Goal: Information Seeking & Learning: Stay updated

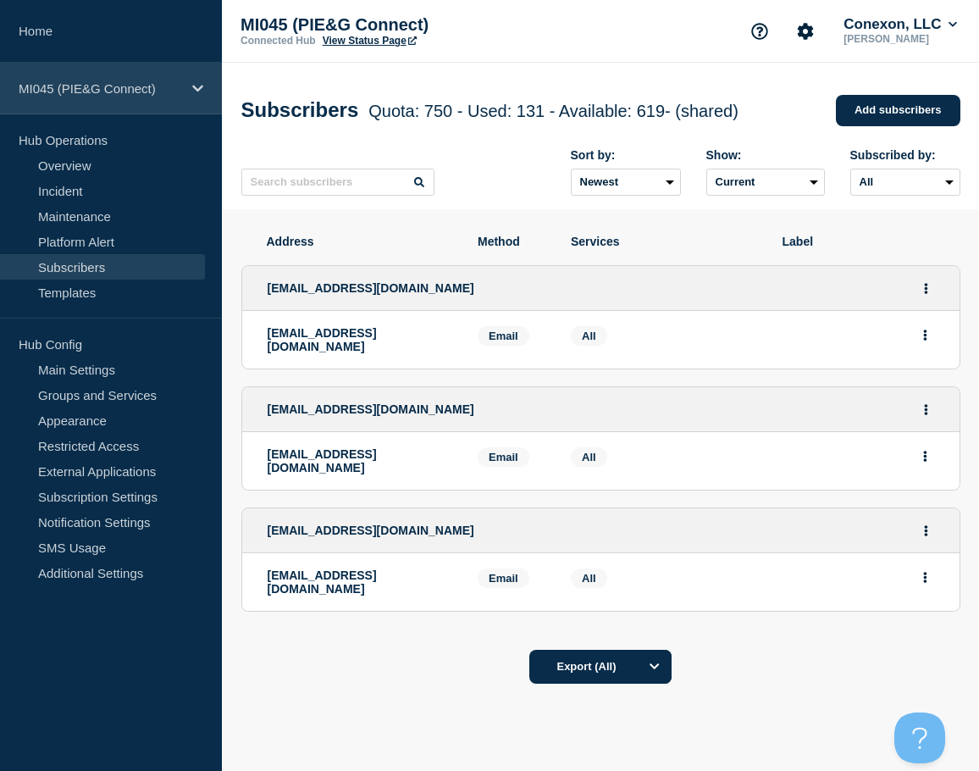
click at [107, 100] on div "MI045 (PIE&G Connect)" at bounding box center [111, 89] width 222 height 52
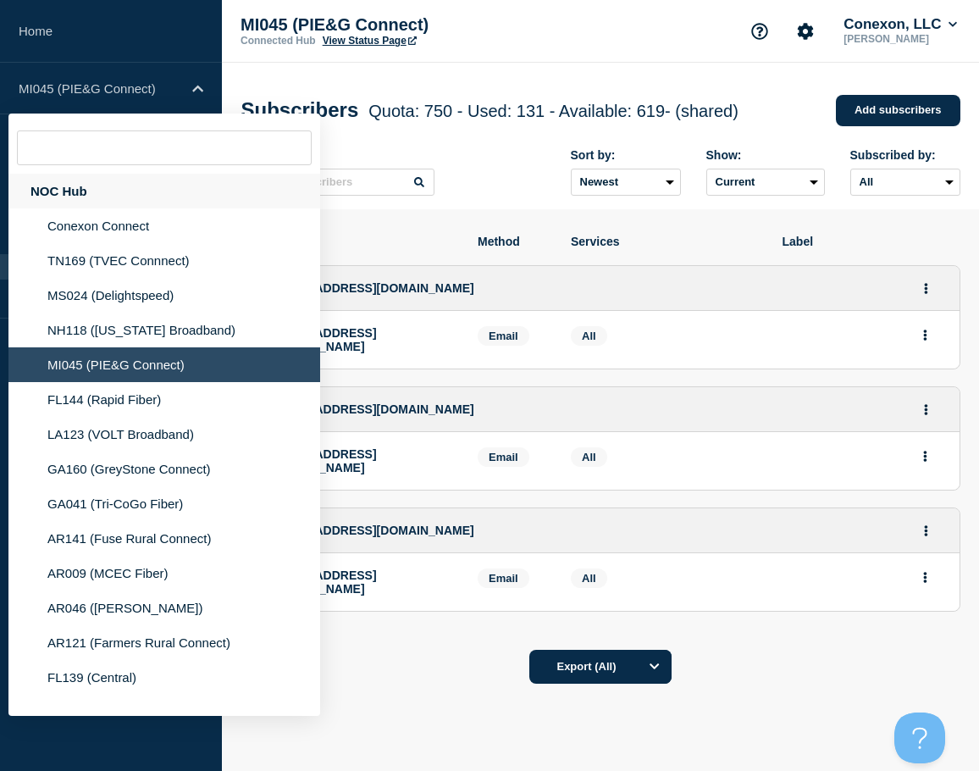
click at [99, 185] on div "NOC Hub" at bounding box center [164, 191] width 312 height 35
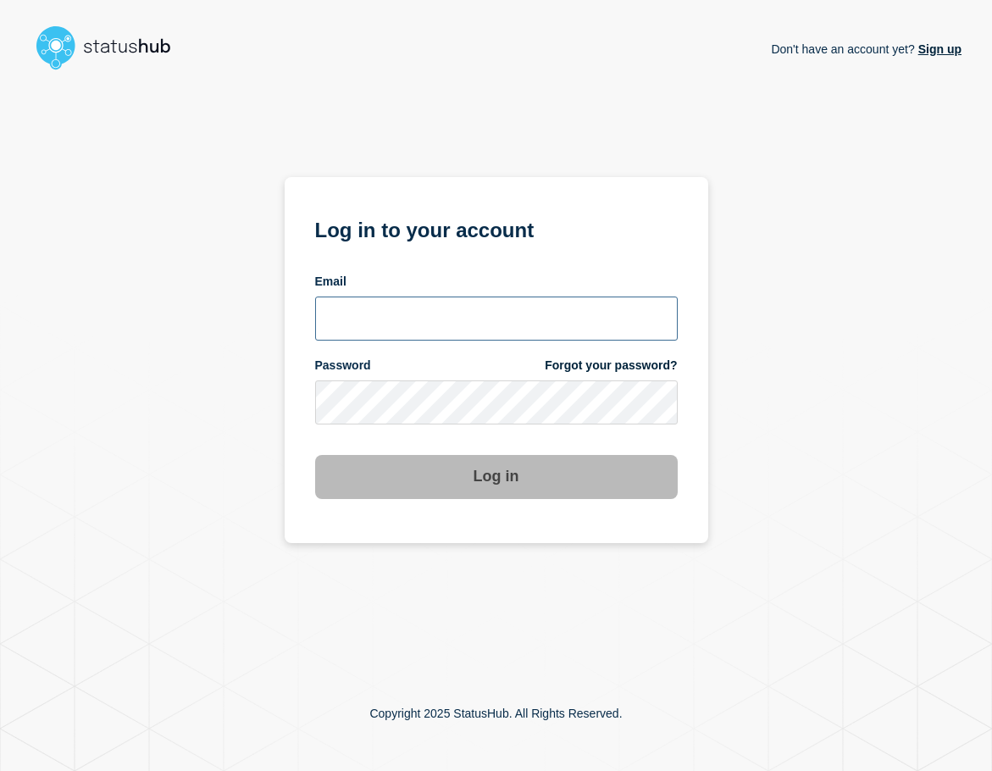
type input "[EMAIL_ADDRESS][DOMAIN_NAME]"
click at [465, 479] on button "Log in" at bounding box center [496, 477] width 362 height 44
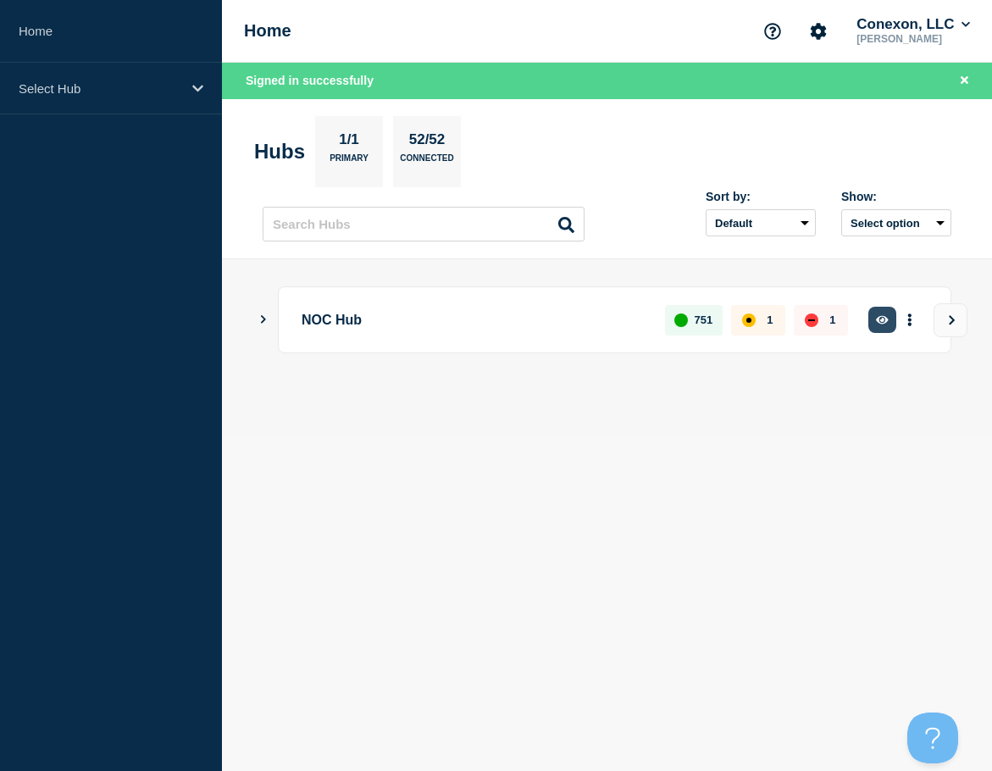
click at [893, 318] on button "button" at bounding box center [882, 320] width 28 height 26
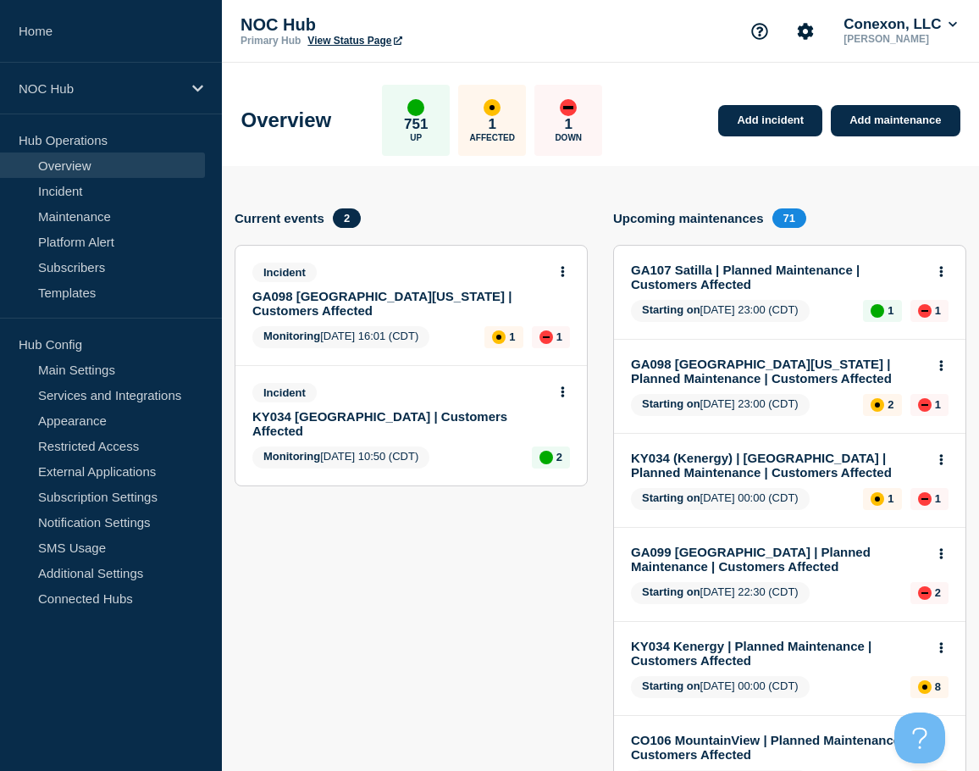
click at [455, 409] on link "KY034 Whitesville | Customers Affected" at bounding box center [399, 423] width 295 height 29
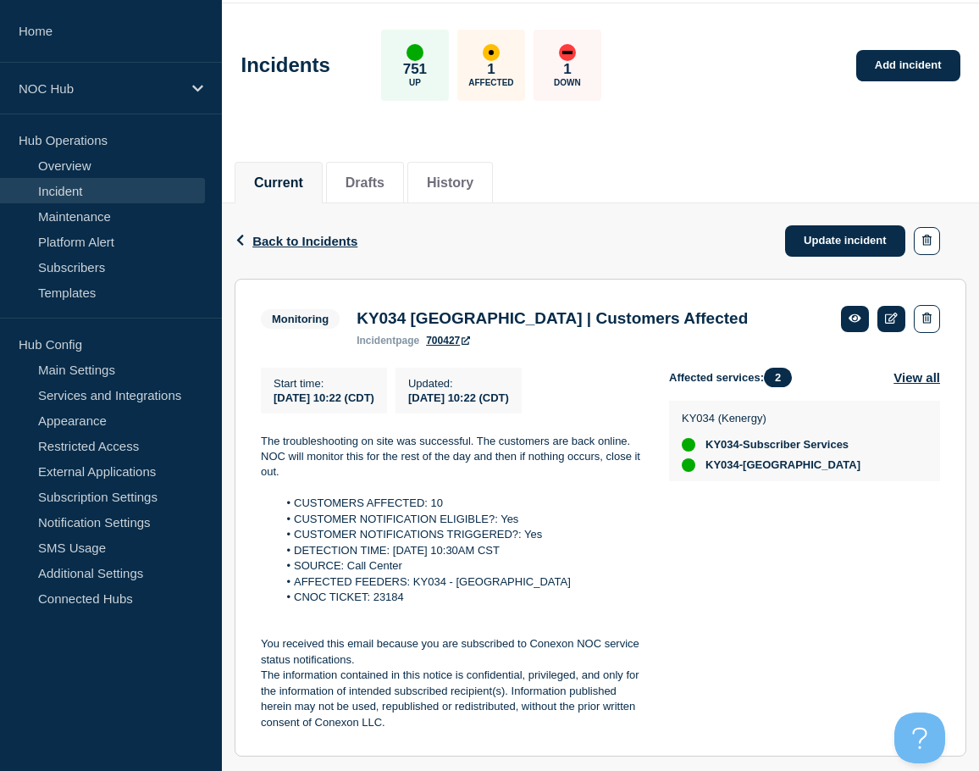
scroll to position [85, 0]
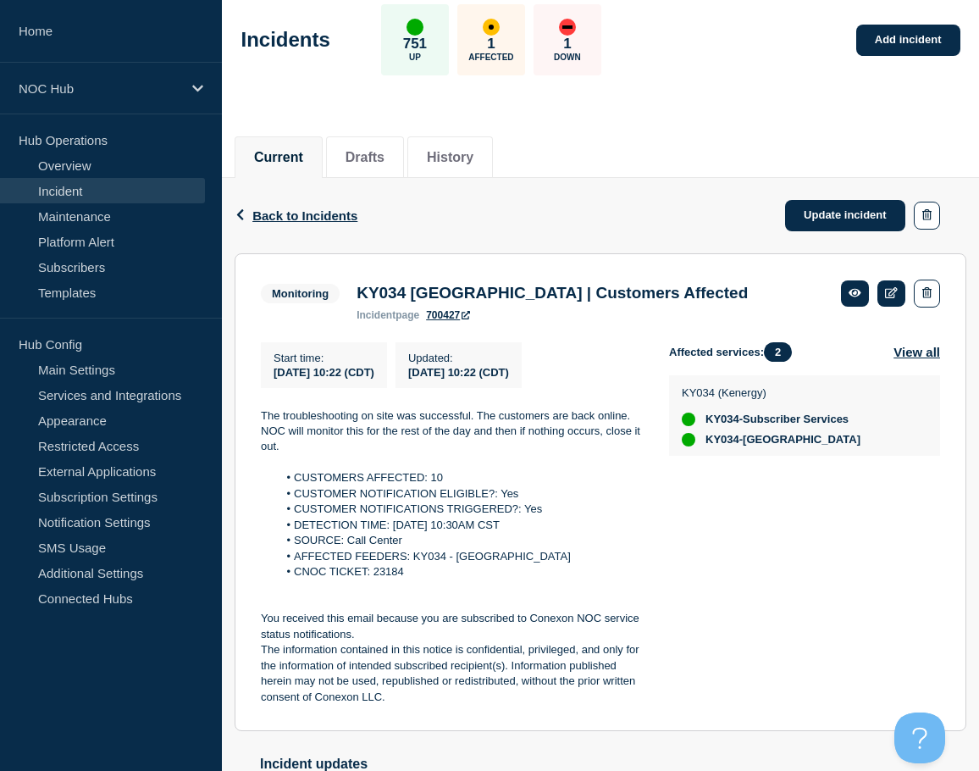
click at [88, 195] on link "Incident" at bounding box center [102, 190] width 205 height 25
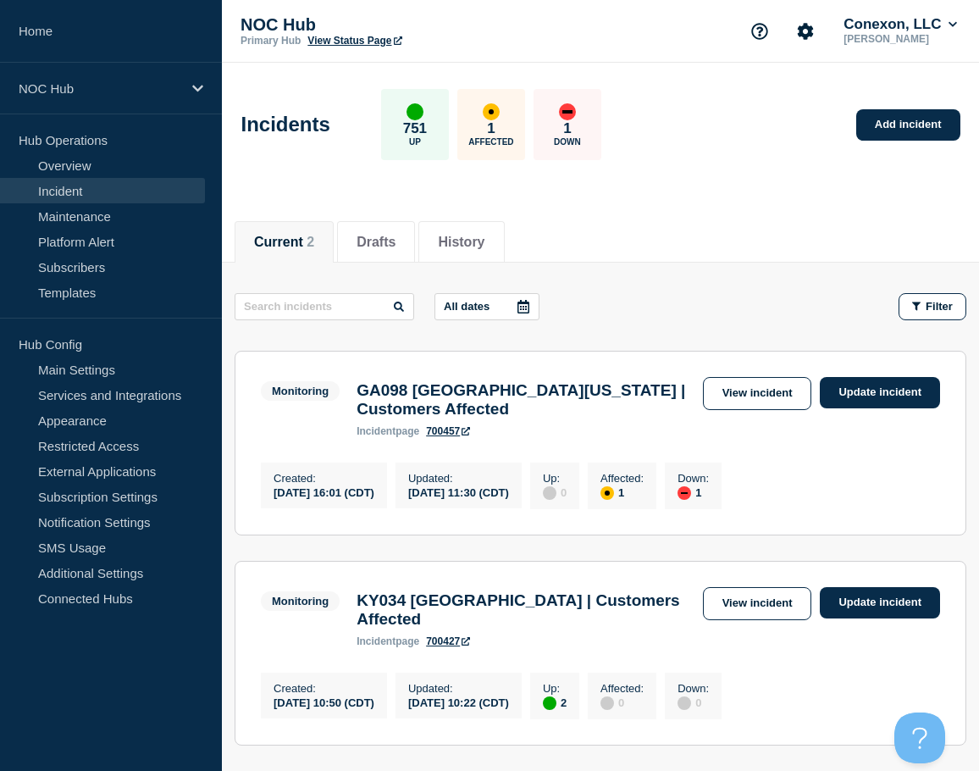
click at [473, 395] on h3 "GA098 Central Georgia | Customers Affected" at bounding box center [524, 399] width 337 height 37
click at [744, 390] on link "View incident" at bounding box center [757, 393] width 109 height 33
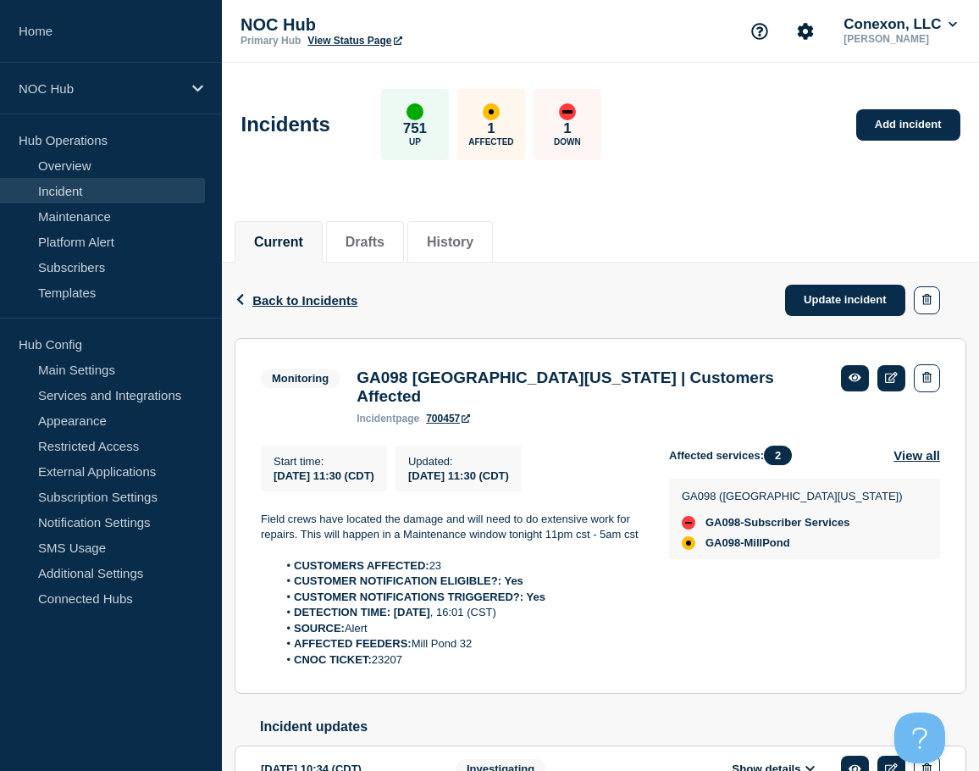
scroll to position [85, 0]
